Goal: Browse casually: Explore the website without a specific task or goal

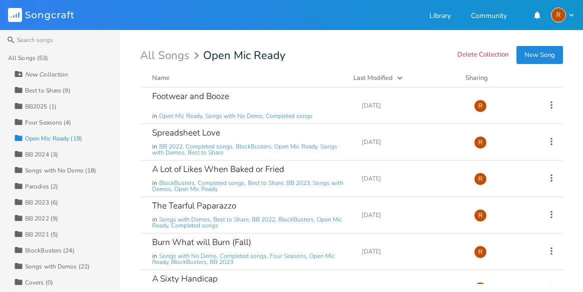
scroll to position [498, 0]
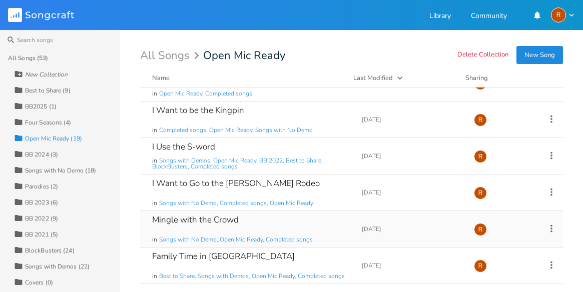
click at [190, 217] on div "Mingle with the Crowd" at bounding box center [195, 220] width 87 height 9
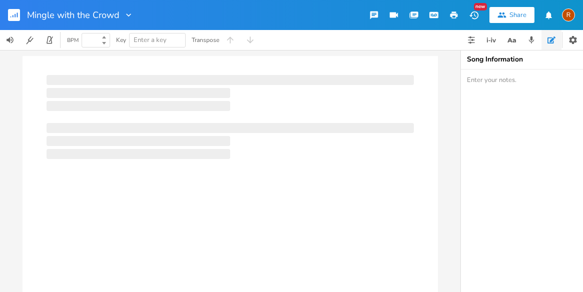
type input "100"
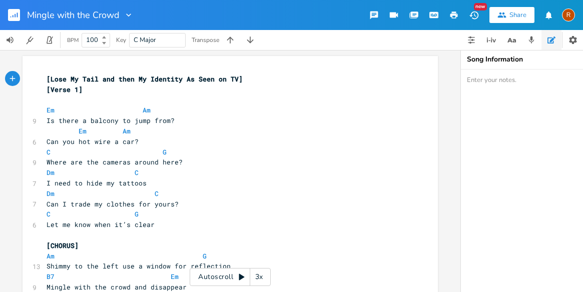
click at [241, 275] on icon at bounding box center [242, 277] width 8 height 8
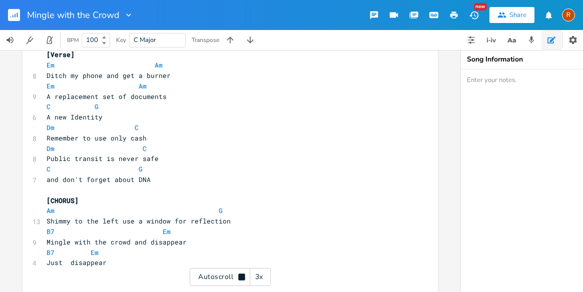
scroll to position [619, 0]
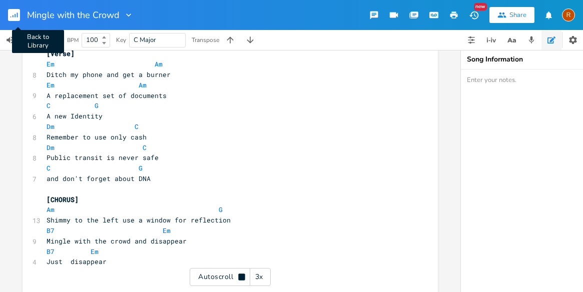
click at [13, 12] on rect "button" at bounding box center [14, 15] width 12 height 12
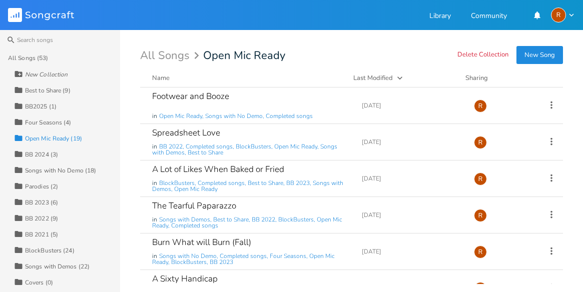
scroll to position [498, 0]
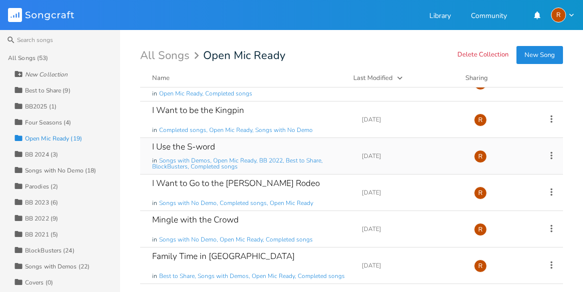
click at [190, 143] on div "I Use the S-word" at bounding box center [183, 147] width 63 height 9
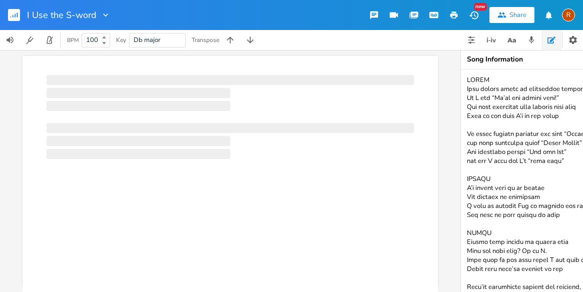
scroll to position [0, 1]
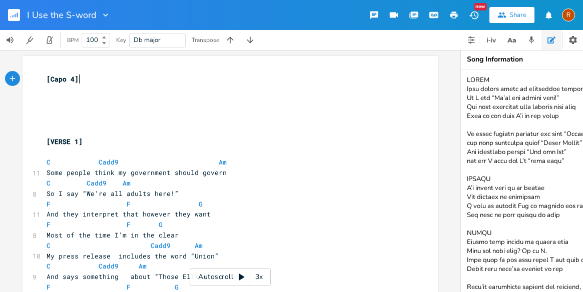
click at [243, 276] on icon at bounding box center [242, 277] width 8 height 8
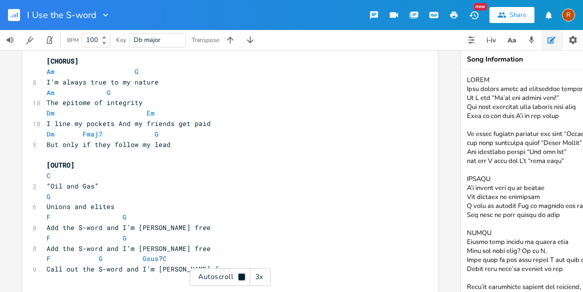
scroll to position [779, 0]
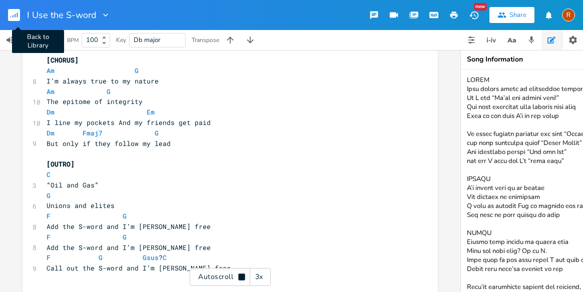
click at [13, 15] on rect "button" at bounding box center [14, 15] width 12 height 12
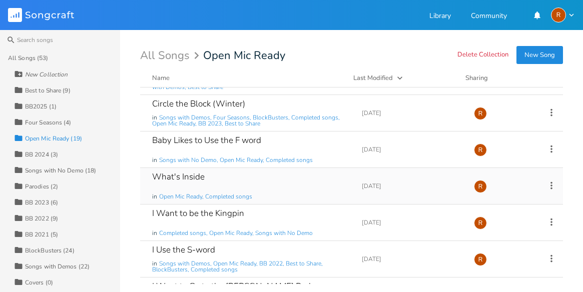
scroll to position [375, 0]
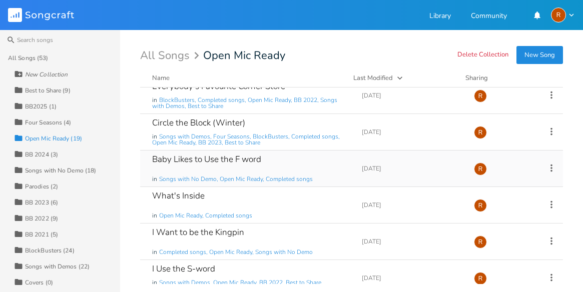
click at [226, 156] on div "Baby Likes to Use the F word" at bounding box center [206, 159] width 109 height 9
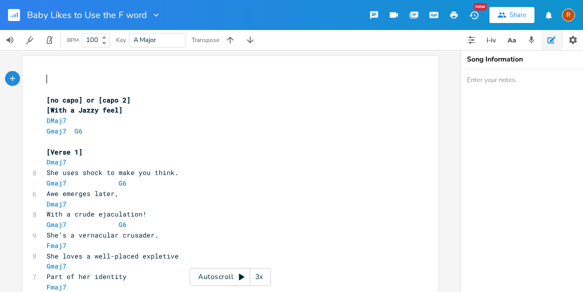
click at [241, 275] on icon at bounding box center [242, 277] width 8 height 8
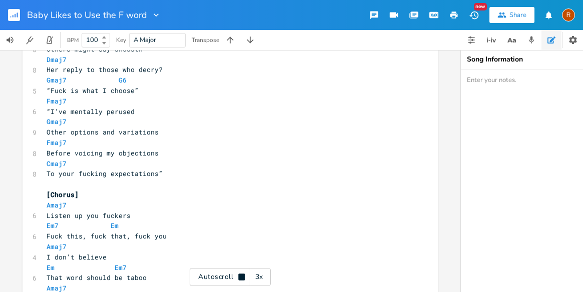
scroll to position [759, 0]
click at [16, 18] on rect "button" at bounding box center [14, 15] width 12 height 12
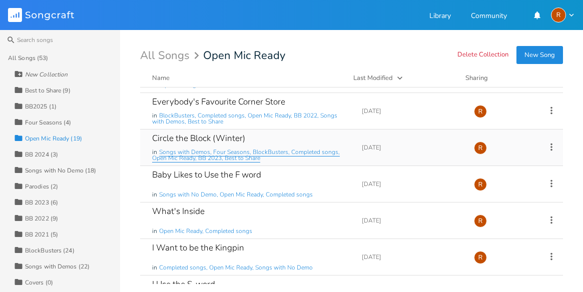
scroll to position [304, 0]
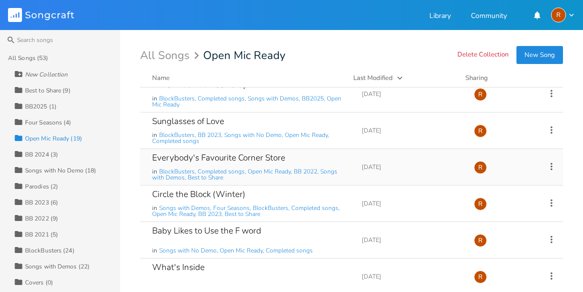
click at [191, 157] on div "Everybody's Favourite Corner Store" at bounding box center [218, 158] width 133 height 9
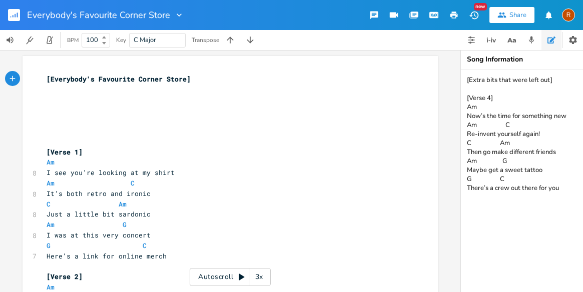
click at [241, 275] on icon at bounding box center [242, 277] width 8 height 8
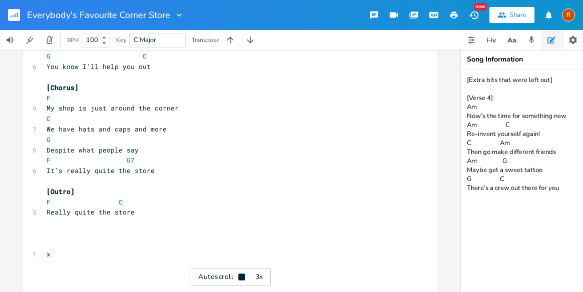
scroll to position [669, 0]
click at [16, 16] on rect "button" at bounding box center [14, 15] width 12 height 12
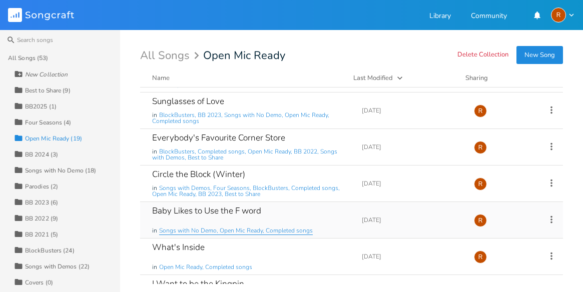
scroll to position [283, 0]
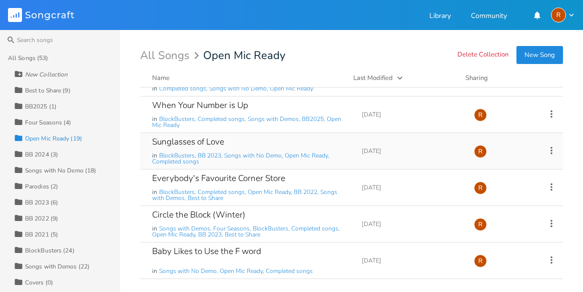
click at [183, 140] on div "Sunglasses of Love" at bounding box center [188, 142] width 72 height 9
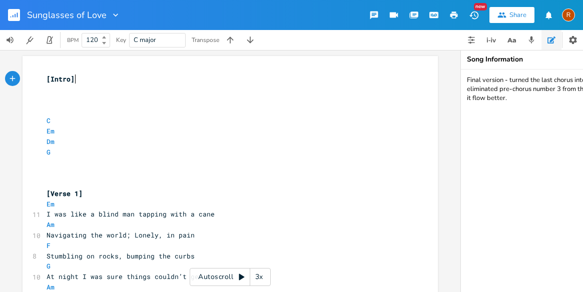
scroll to position [0, 1]
click at [241, 277] on icon at bounding box center [242, 277] width 6 height 7
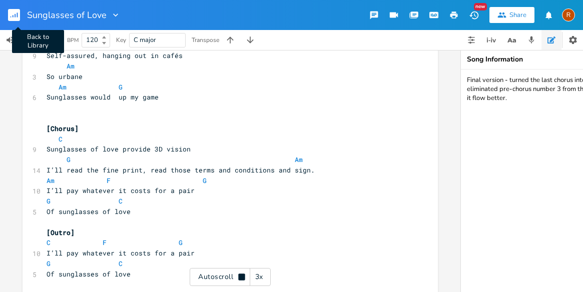
click at [15, 15] on rect "button" at bounding box center [14, 15] width 12 height 12
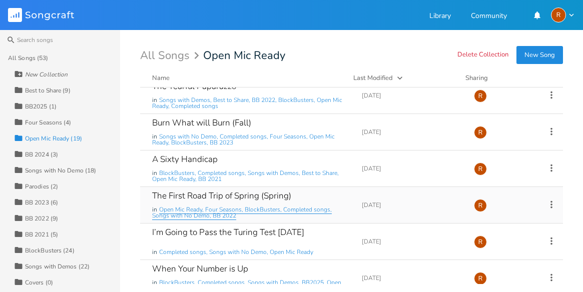
scroll to position [191, 0]
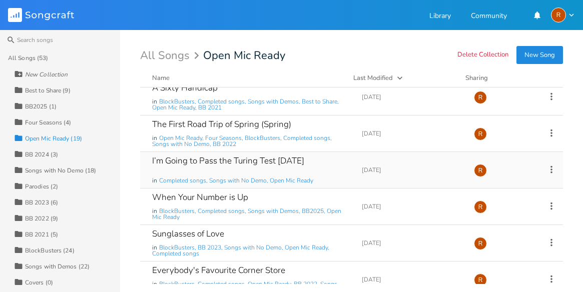
click at [178, 159] on div "I’m Going to Pass the Turing Test [DATE]" at bounding box center [228, 161] width 152 height 9
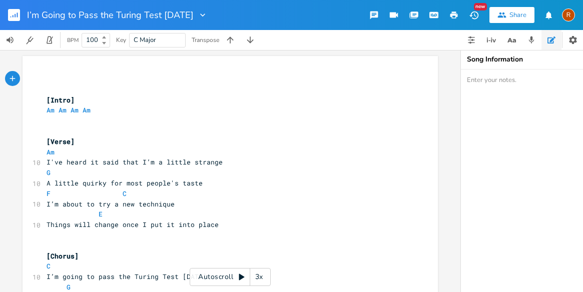
click at [242, 276] on icon at bounding box center [242, 277] width 6 height 7
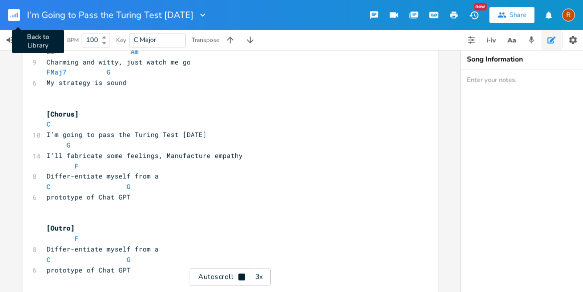
click at [20, 20] on button "Back to Library" at bounding box center [18, 15] width 20 height 24
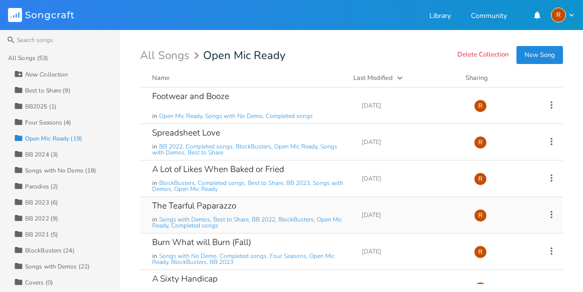
scroll to position [56, 0]
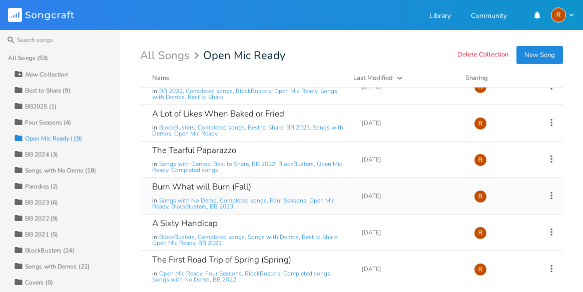
click at [174, 183] on div "Burn What will Burn (Fall)" at bounding box center [201, 187] width 99 height 9
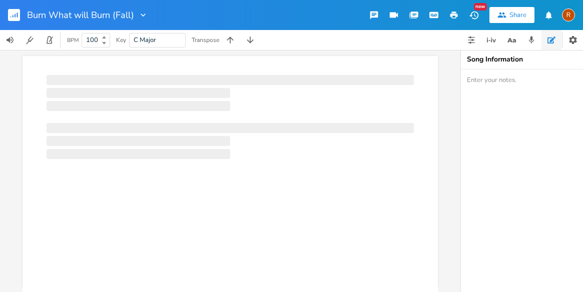
scroll to position [0, 1]
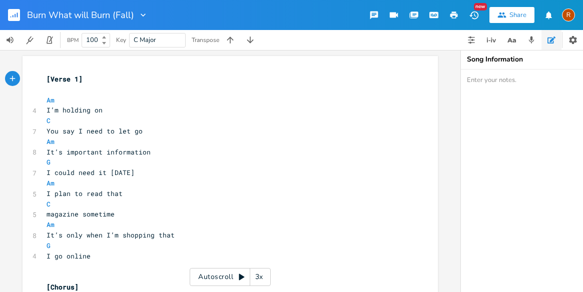
click at [242, 277] on icon at bounding box center [242, 277] width 6 height 7
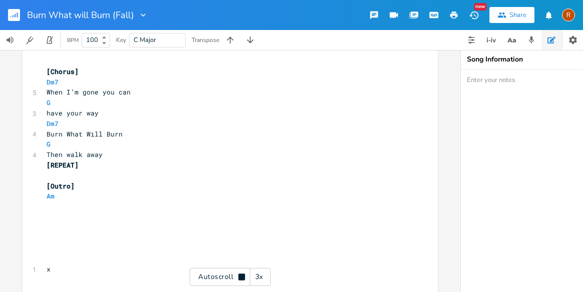
scroll to position [789, 0]
click at [14, 10] on rect "button" at bounding box center [14, 15] width 12 height 12
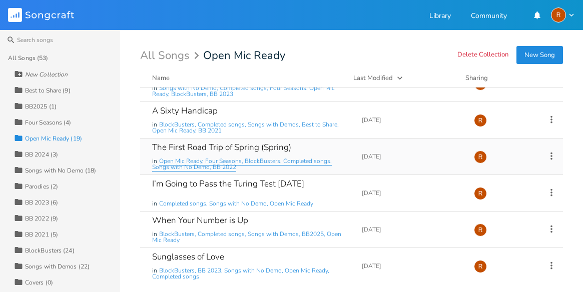
scroll to position [120, 0]
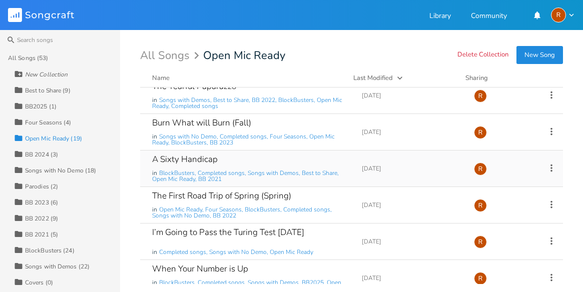
click at [194, 158] on div "A Sixty Handicap" at bounding box center [185, 159] width 66 height 9
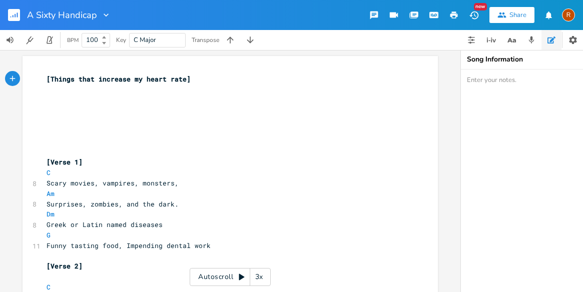
click at [239, 277] on icon at bounding box center [242, 277] width 6 height 7
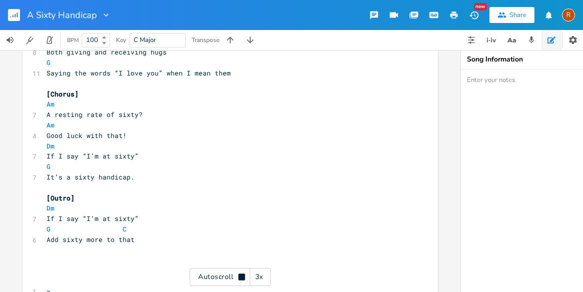
scroll to position [829, 0]
click at [19, 15] on rect "button" at bounding box center [14, 15] width 12 height 12
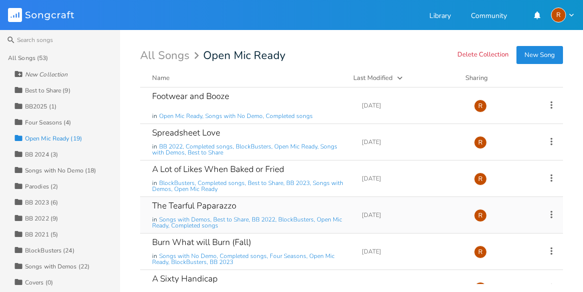
click at [190, 205] on div "The Tearful Paparazzo" at bounding box center [194, 206] width 84 height 9
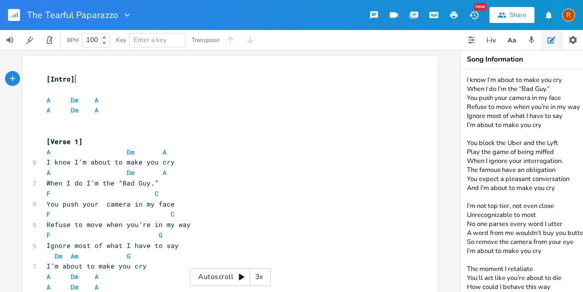
scroll to position [0, 1]
click at [240, 275] on icon at bounding box center [242, 277] width 6 height 7
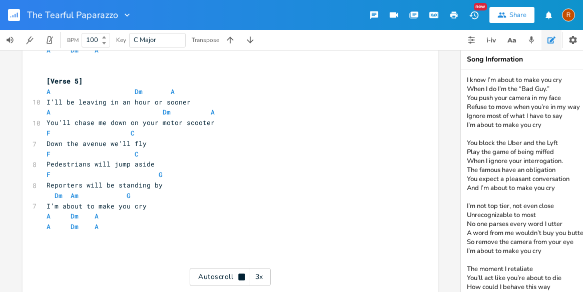
scroll to position [769, 0]
click at [11, 15] on rect "button" at bounding box center [14, 15] width 12 height 12
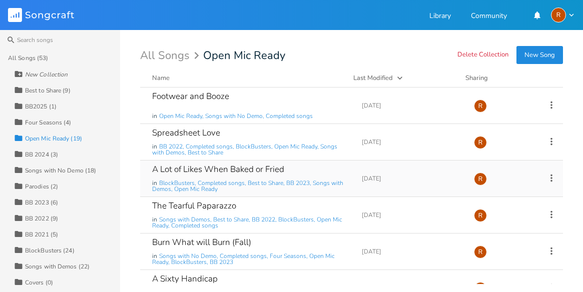
click at [192, 163] on div "A Lot of Likes When Baked or Fried in BlockBusters, Completed songs, Best to Sh…" at bounding box center [251, 179] width 198 height 36
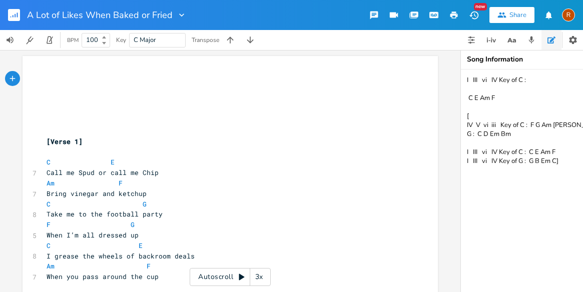
click at [240, 273] on icon at bounding box center [242, 277] width 8 height 8
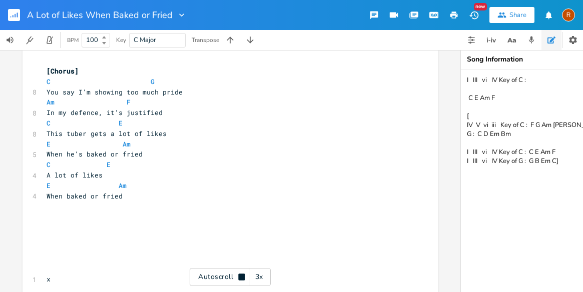
scroll to position [779, 0]
click at [10, 17] on rect "button" at bounding box center [14, 15] width 12 height 12
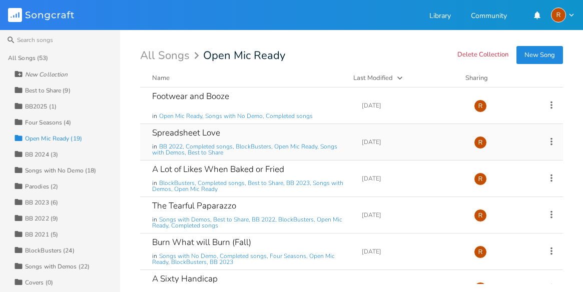
click at [177, 132] on div "Spreadsheet Love" at bounding box center [186, 133] width 68 height 9
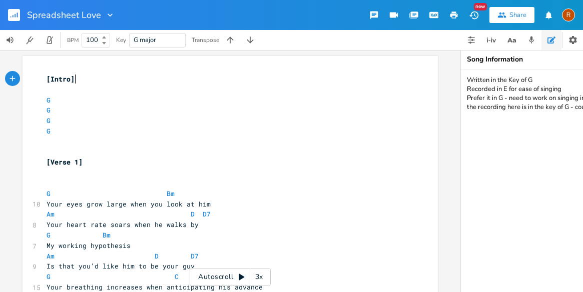
scroll to position [0, 1]
click at [240, 274] on icon at bounding box center [242, 277] width 8 height 8
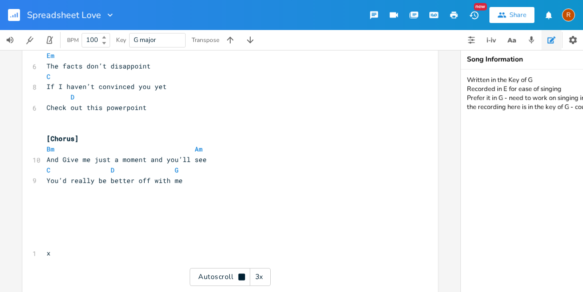
scroll to position [639, 0]
click at [16, 13] on rect "button" at bounding box center [14, 15] width 12 height 12
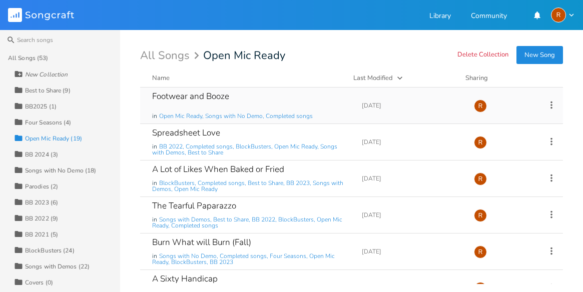
click at [187, 95] on div "Footwear and Booze" at bounding box center [190, 96] width 77 height 9
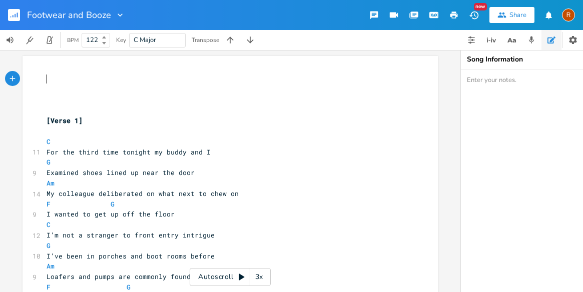
click at [239, 276] on icon at bounding box center [242, 277] width 6 height 7
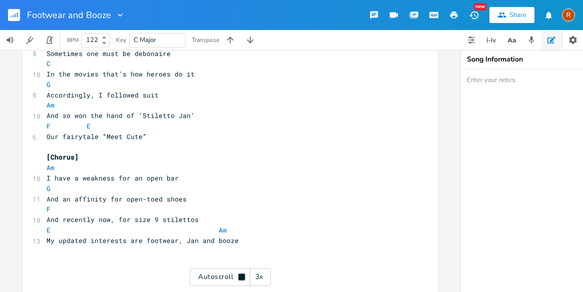
scroll to position [1026, 0]
click at [13, 13] on rect "button" at bounding box center [14, 15] width 12 height 12
